Goal: Navigation & Orientation: Find specific page/section

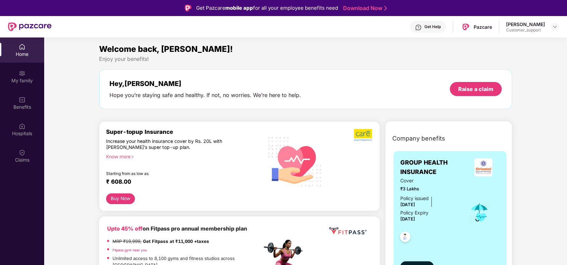
scroll to position [37, 0]
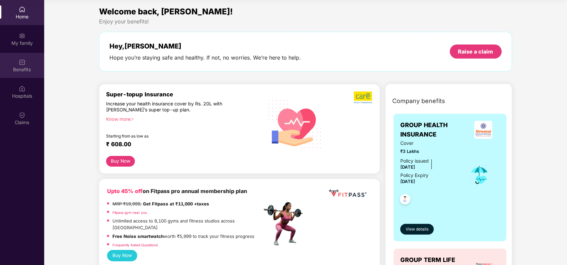
click at [22, 64] on img at bounding box center [22, 62] width 7 height 7
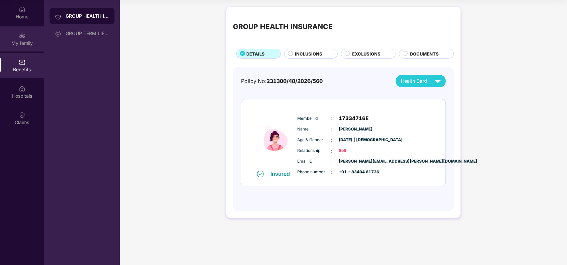
click at [20, 35] on img at bounding box center [22, 35] width 7 height 7
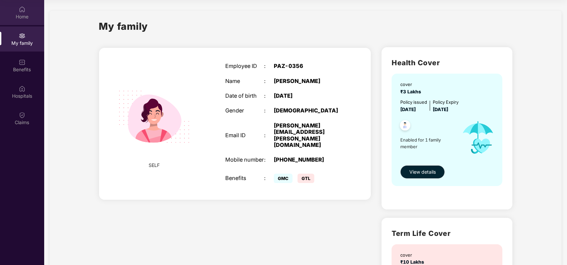
click at [22, 9] on img at bounding box center [22, 9] width 7 height 7
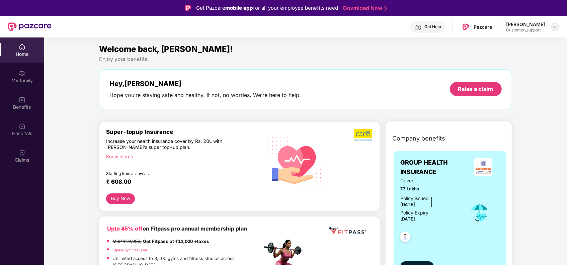
click at [555, 26] on img at bounding box center [554, 26] width 5 height 5
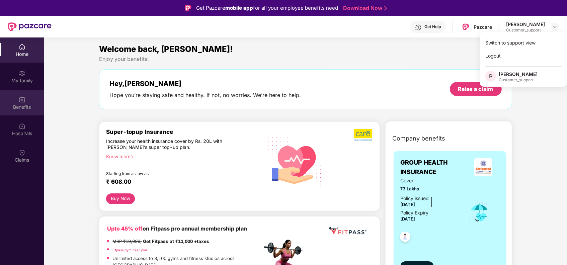
click at [24, 100] on img at bounding box center [22, 99] width 7 height 7
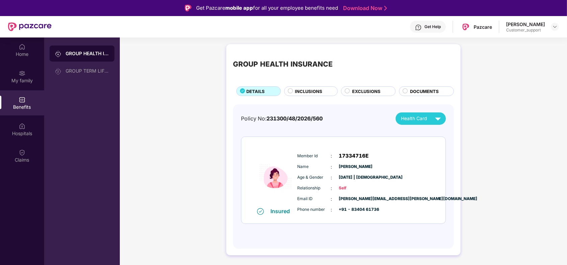
scroll to position [37, 0]
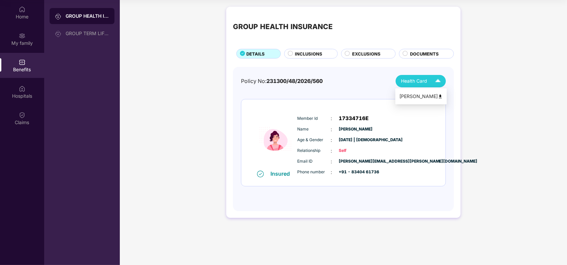
click at [436, 82] on img at bounding box center [438, 81] width 12 height 12
click at [20, 15] on div "Home" at bounding box center [22, 16] width 44 height 7
